Goal: Information Seeking & Learning: Find contact information

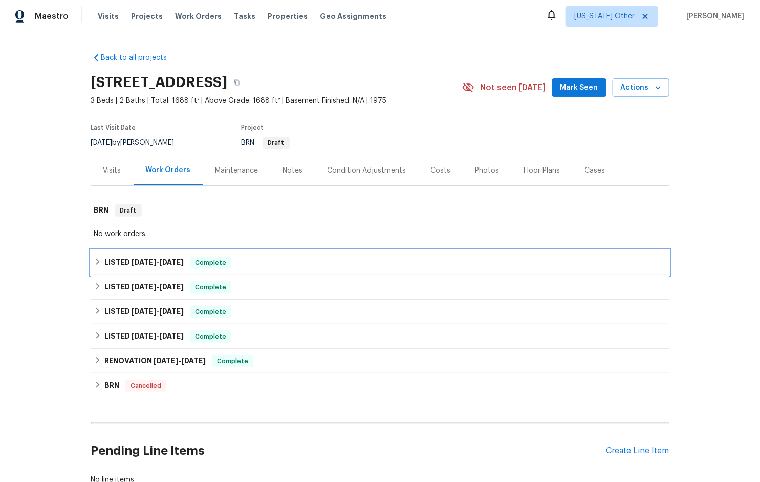
click at [132, 265] on span "[DATE]" at bounding box center [144, 262] width 25 height 7
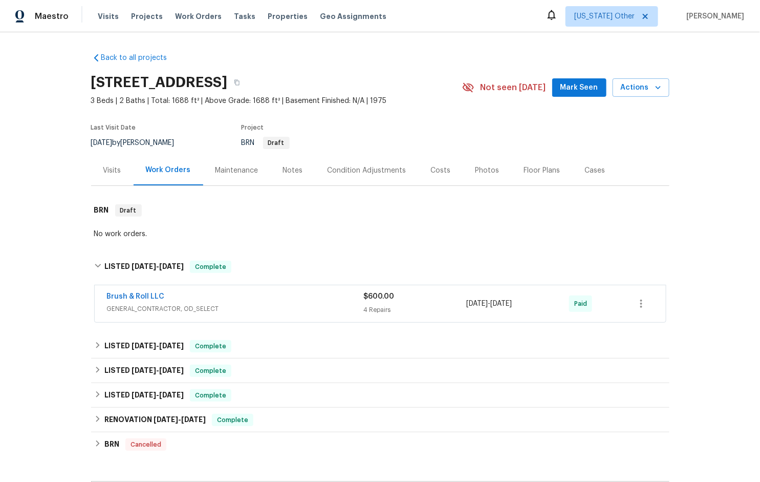
click at [247, 307] on span "GENERAL_CONTRACTOR, OD_SELECT" at bounding box center [235, 309] width 257 height 10
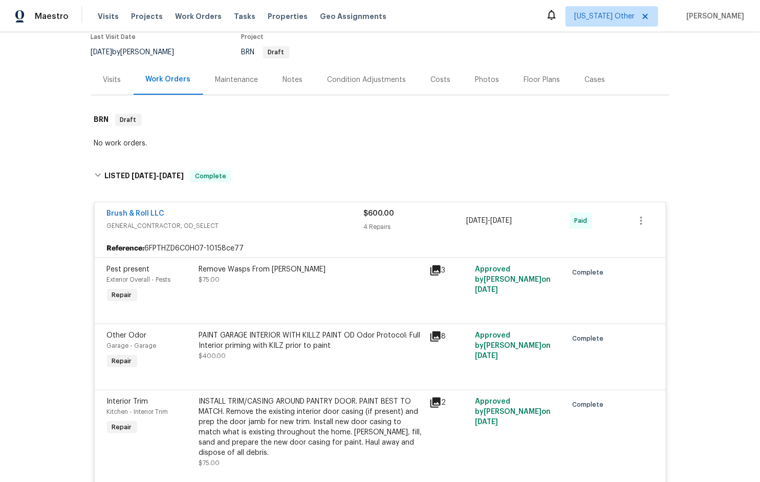
scroll to position [208, 0]
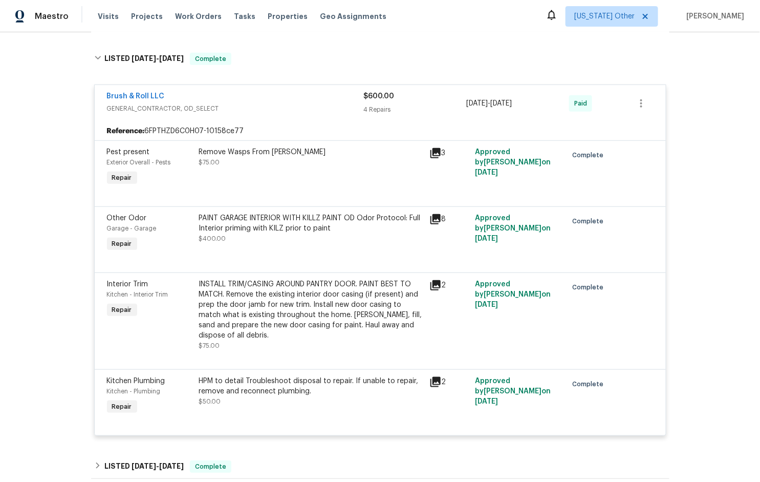
click at [257, 94] on div "Brush & Roll LLC" at bounding box center [235, 97] width 257 height 12
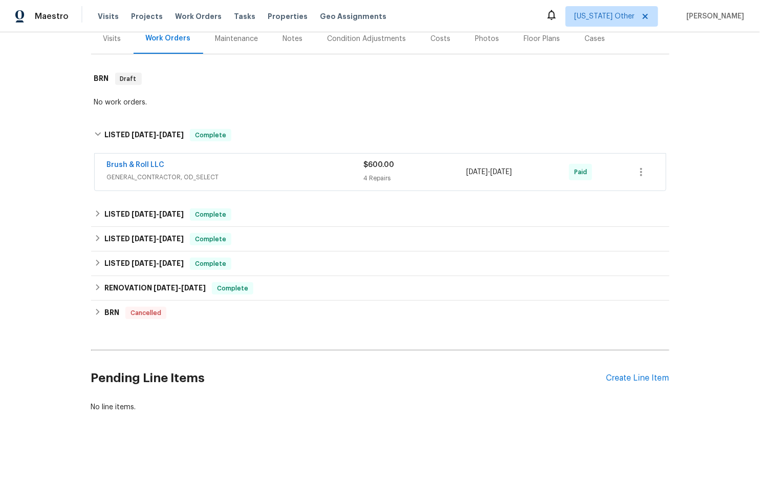
scroll to position [139, 0]
click at [158, 210] on span "[DATE] - [DATE]" at bounding box center [158, 213] width 52 height 7
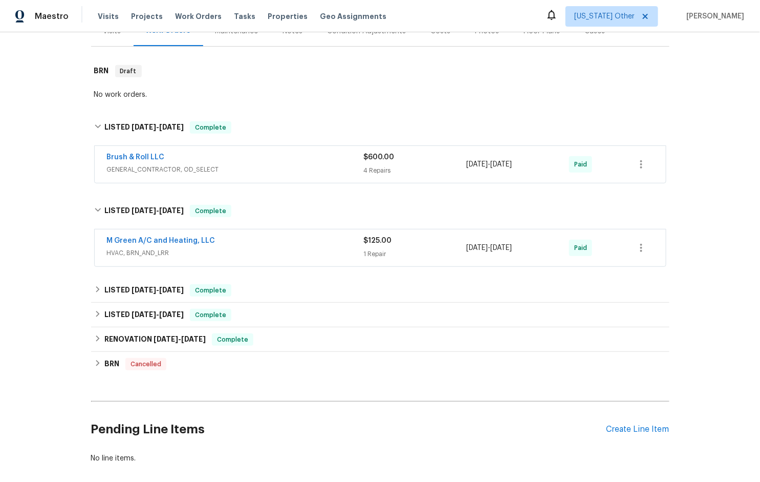
click at [249, 245] on div "M Green A/C and Heating, LLC" at bounding box center [235, 242] width 257 height 12
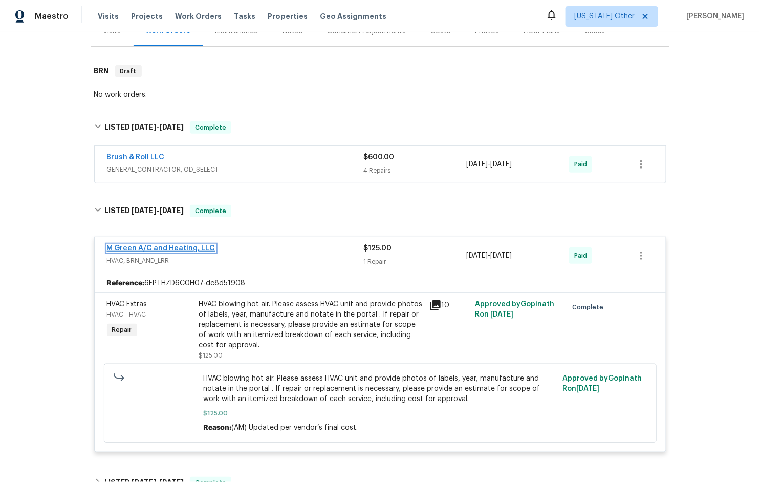
click at [160, 249] on link "M Green A/C and Heating, LLC" at bounding box center [161, 248] width 109 height 7
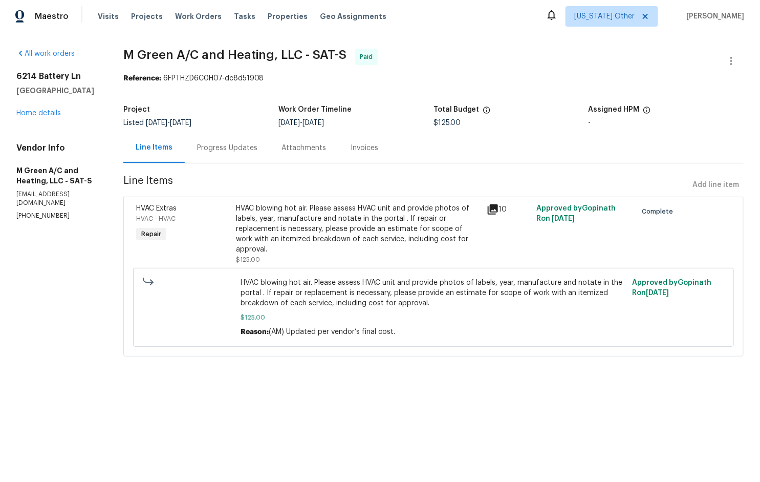
click at [258, 150] on div "Progress Updates" at bounding box center [227, 148] width 60 height 10
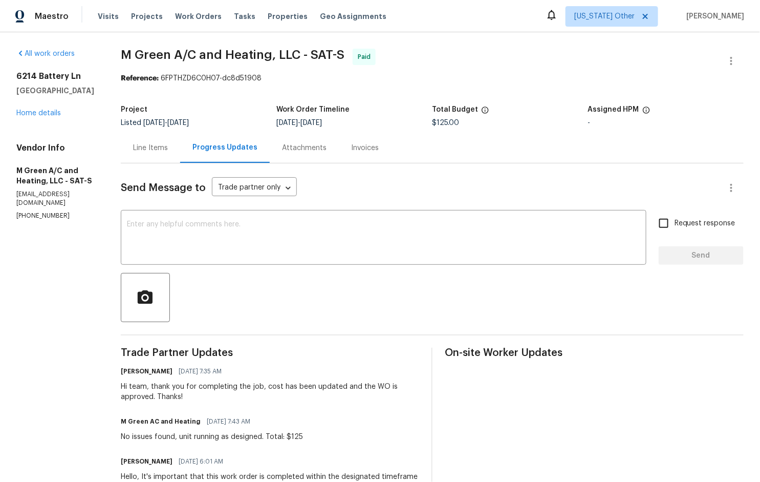
click at [35, 109] on div "[STREET_ADDRESS] Home details" at bounding box center [56, 94] width 80 height 47
click at [35, 112] on link "Home details" at bounding box center [38, 113] width 45 height 7
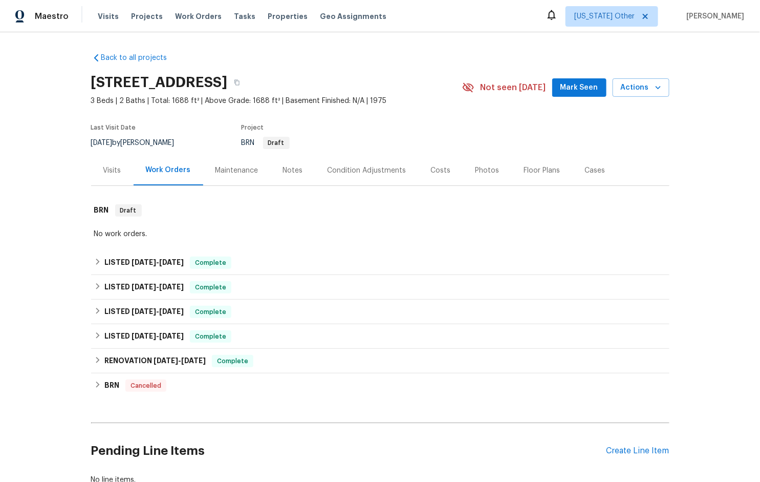
click at [84, 314] on div "Back to all projects [STREET_ADDRESS] 3 Beds | 2 Baths | Total: 1688 ft² | Abov…" at bounding box center [380, 257] width 760 height 450
click at [111, 313] on h6 "LISTED [DATE] - [DATE]" at bounding box center [143, 312] width 79 height 12
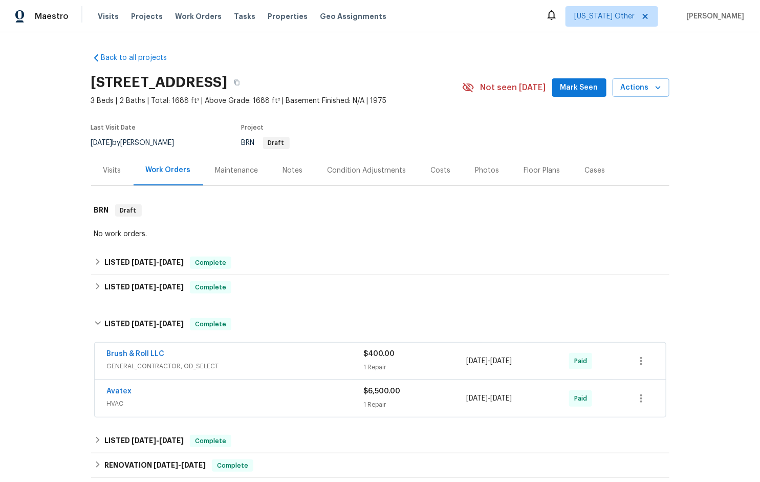
click at [255, 358] on div "Brush & Roll LLC" at bounding box center [235, 355] width 257 height 12
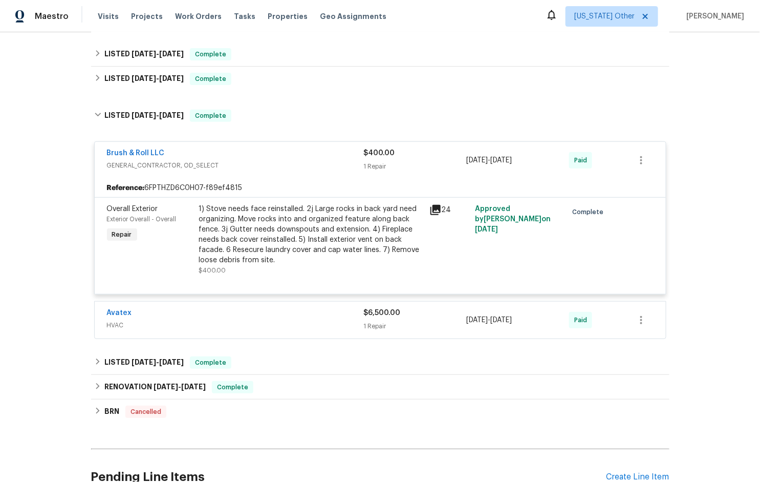
scroll to position [242, 0]
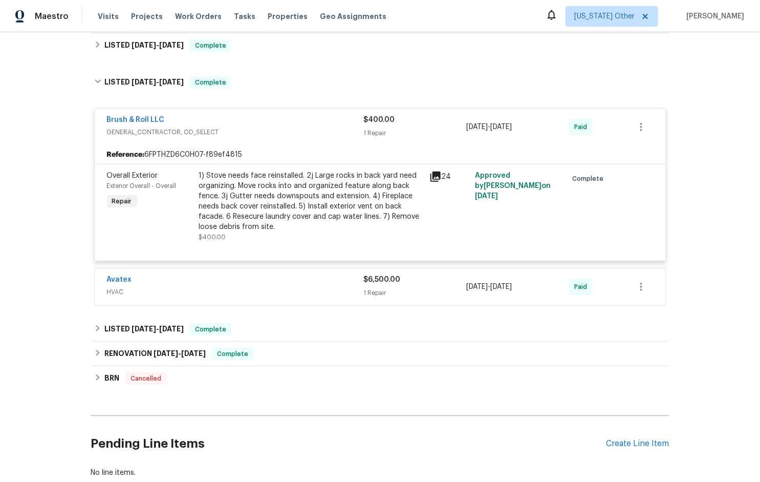
click at [204, 289] on span "HVAC" at bounding box center [235, 292] width 257 height 10
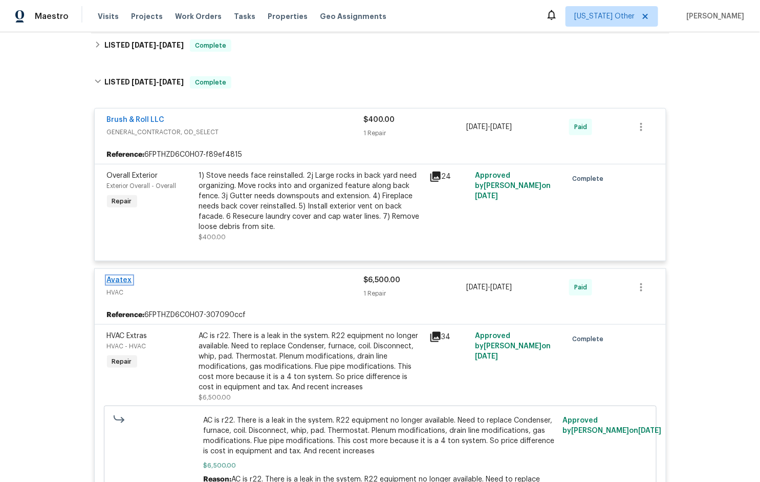
click at [118, 279] on link "Avatex" at bounding box center [119, 279] width 25 height 7
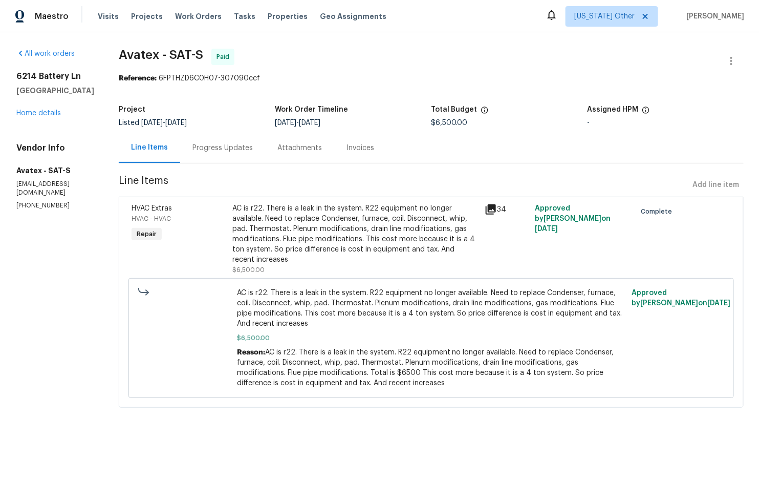
click at [217, 146] on div "Progress Updates" at bounding box center [223, 148] width 60 height 10
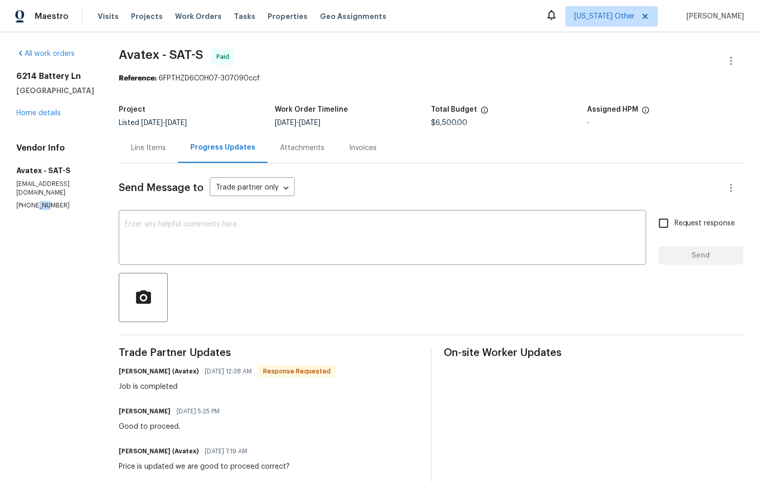
drag, startPoint x: 34, startPoint y: 202, endPoint x: 46, endPoint y: 198, distance: 11.8
click at [46, 201] on p "[PHONE_NUMBER]" at bounding box center [55, 205] width 78 height 9
click at [36, 201] on p "[PHONE_NUMBER]" at bounding box center [55, 205] width 78 height 9
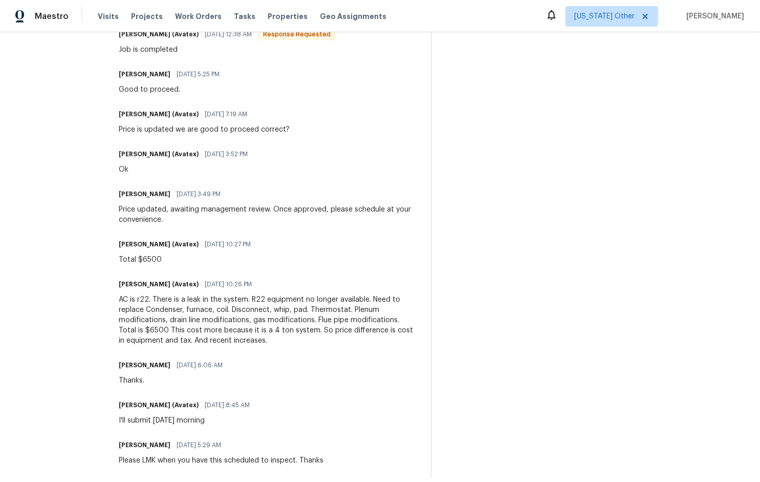
scroll to position [339, 0]
